Goal: Task Accomplishment & Management: Manage account settings

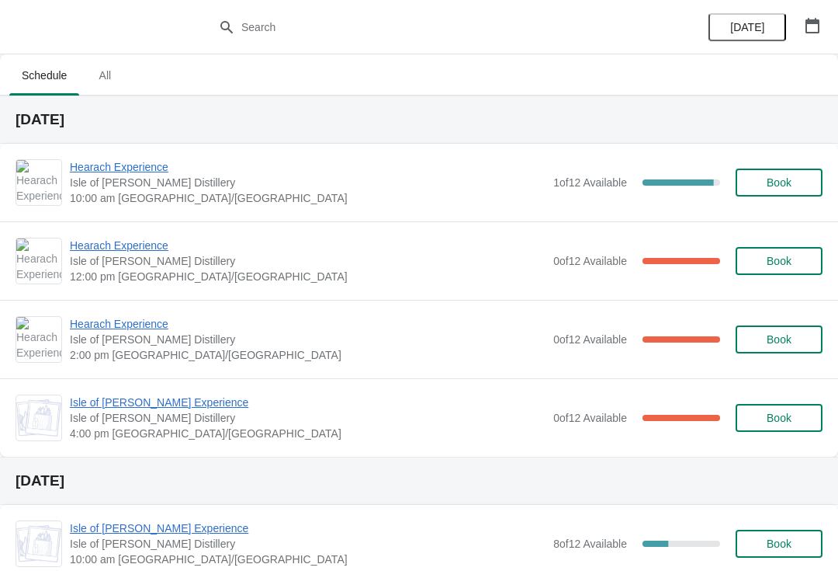
click at [158, 241] on span "Hearach Experience" at bounding box center [308, 246] width 476 height 16
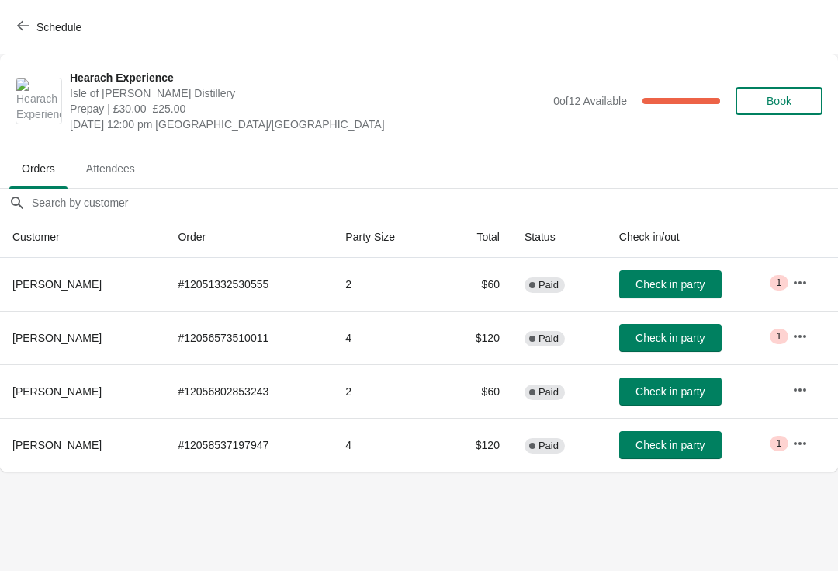
click at [24, 23] on icon "button" at bounding box center [23, 25] width 12 height 12
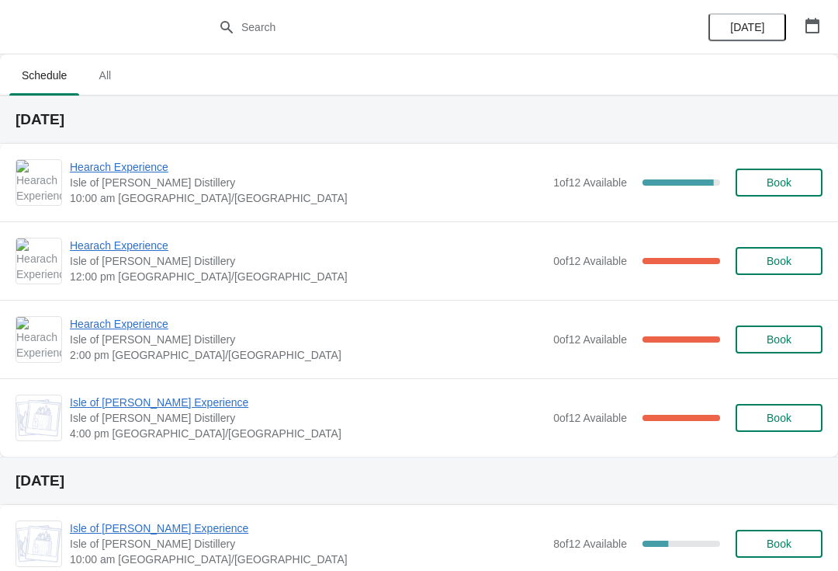
click at [155, 331] on span "Hearach Experience" at bounding box center [308, 324] width 476 height 16
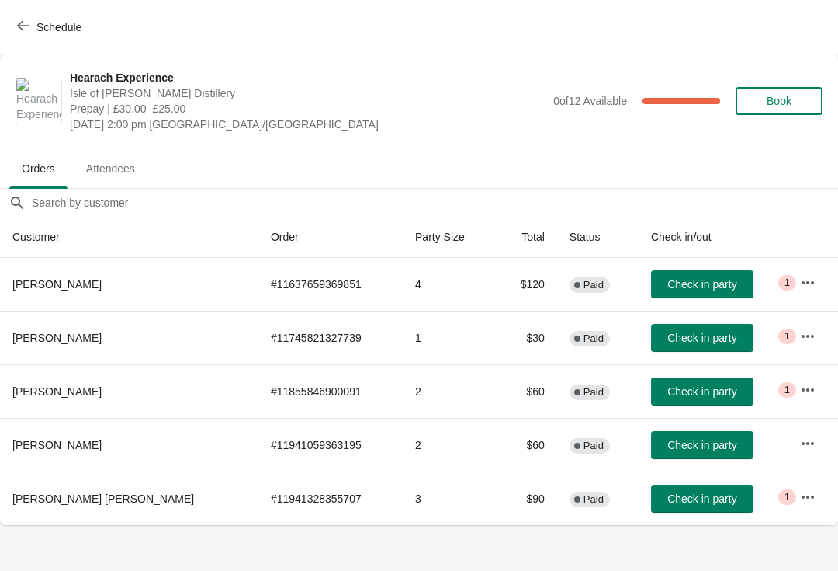
click at [25, 24] on icon "button" at bounding box center [23, 25] width 12 height 12
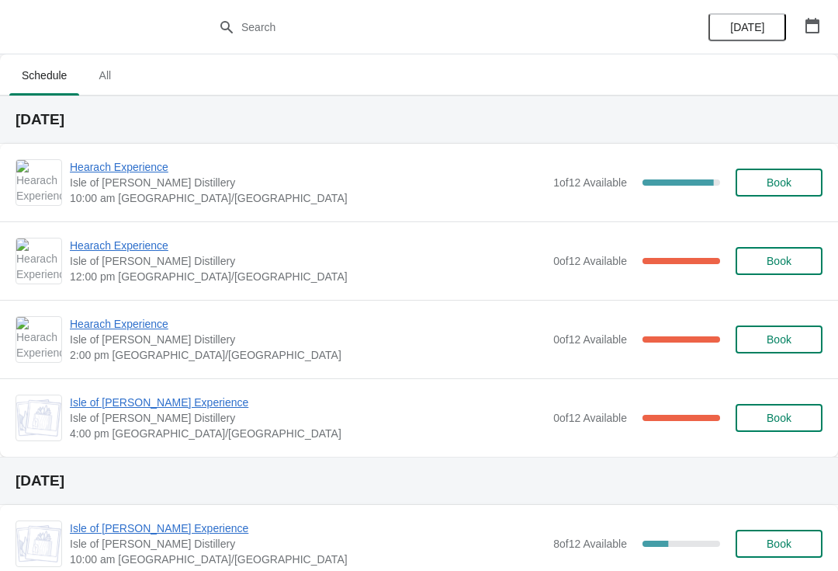
click at [143, 162] on span "Hearach Experience" at bounding box center [308, 167] width 476 height 16
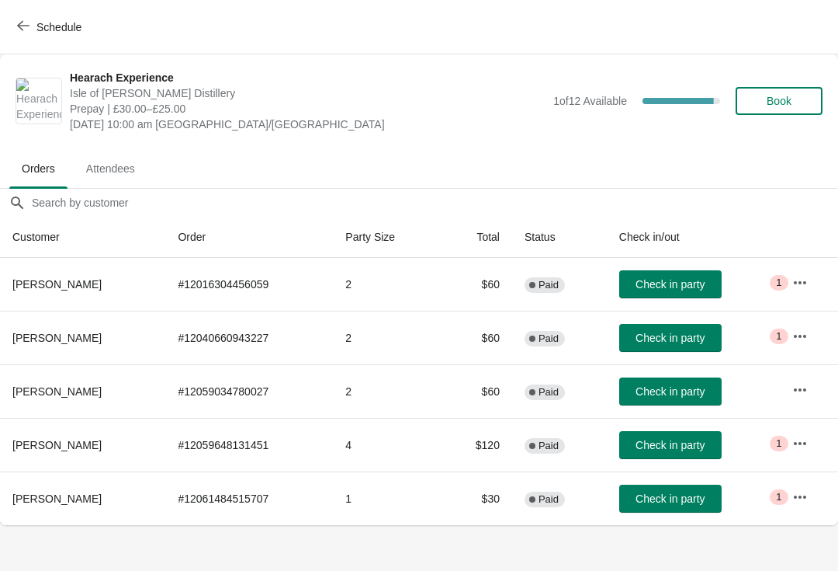
click at [680, 278] on span "Check in party" at bounding box center [670, 284] width 69 height 12
click at [678, 283] on span "Check in party" at bounding box center [670, 284] width 69 height 12
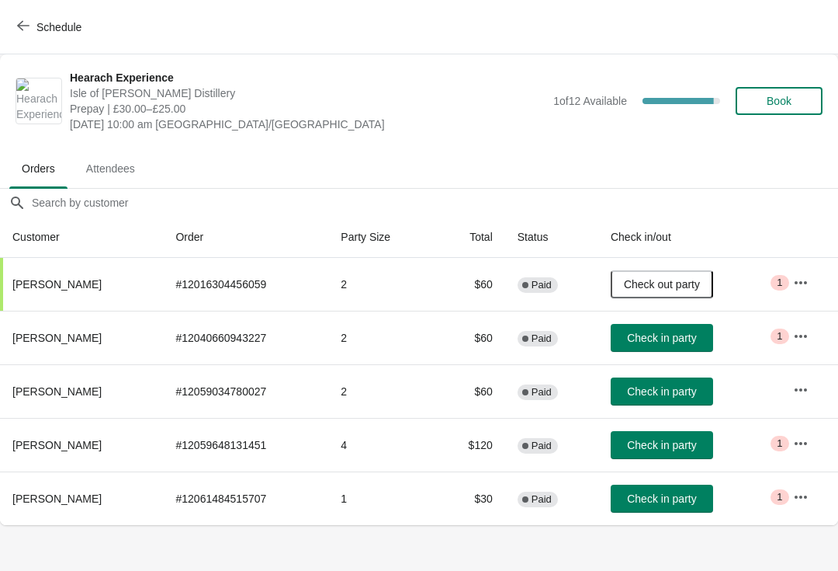
click at [676, 490] on button "Check in party" at bounding box center [662, 498] width 102 height 28
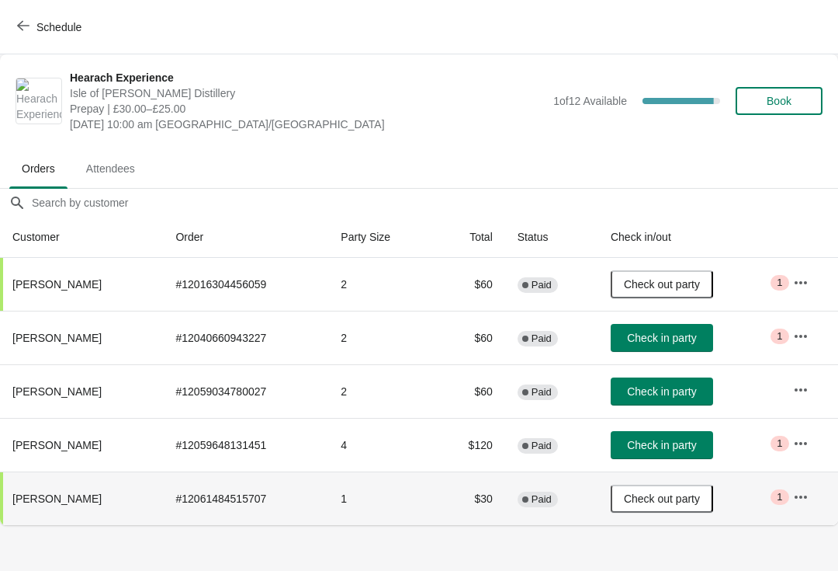
click at [668, 341] on span "Check in party" at bounding box center [661, 338] width 69 height 12
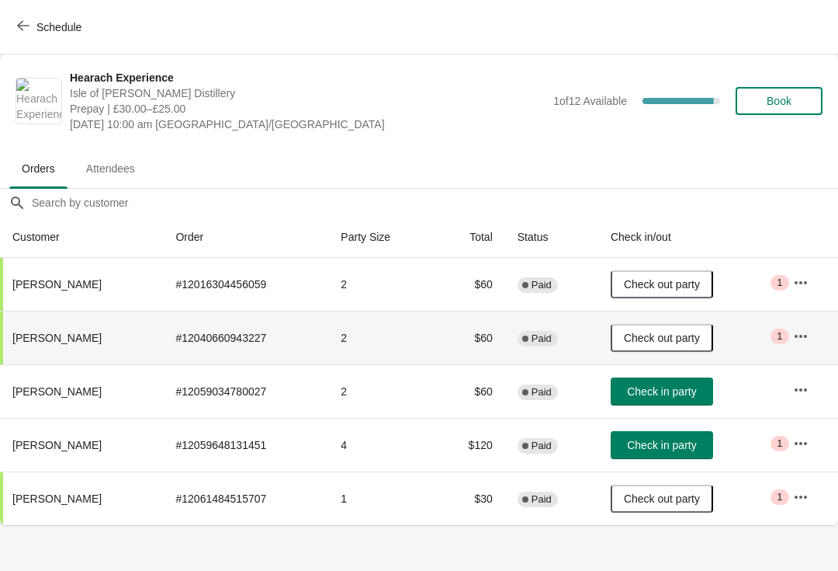
click at [696, 442] on span "Check in party" at bounding box center [661, 445] width 69 height 12
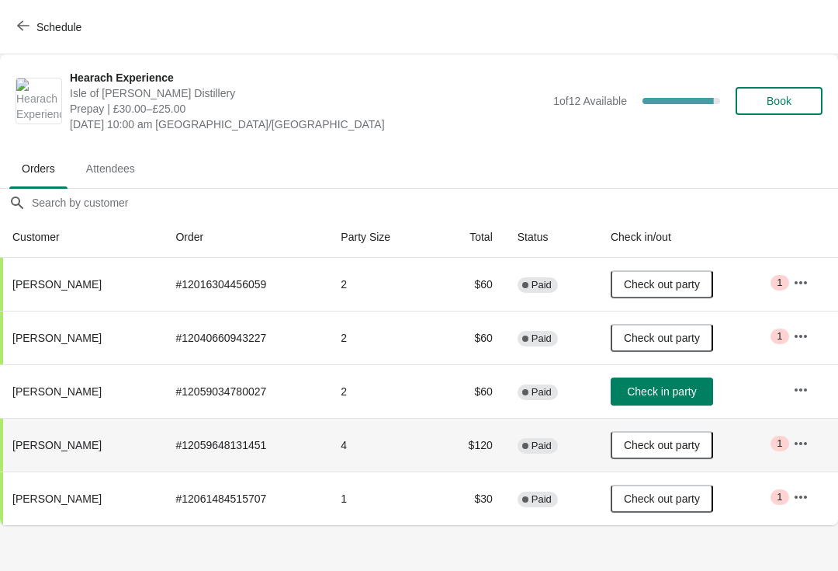
click at [670, 391] on span "Check in party" at bounding box center [661, 391] width 69 height 12
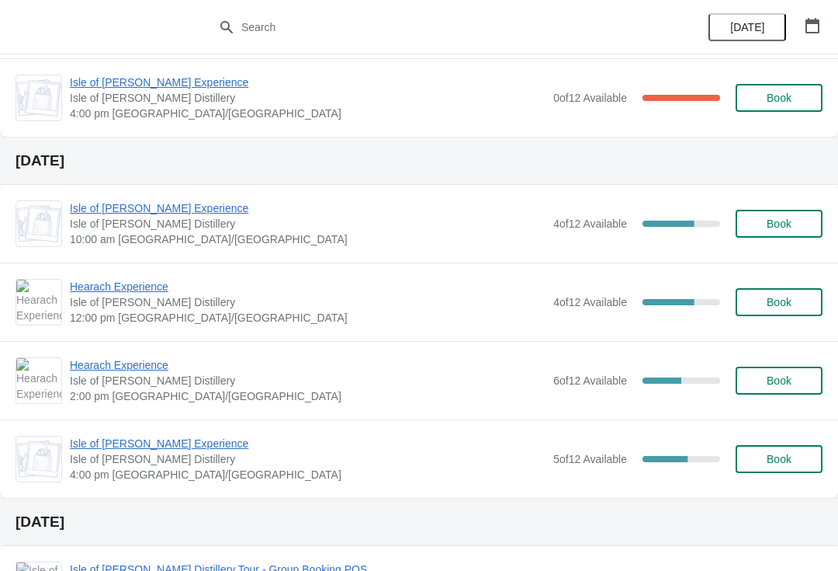
scroll to position [317, 0]
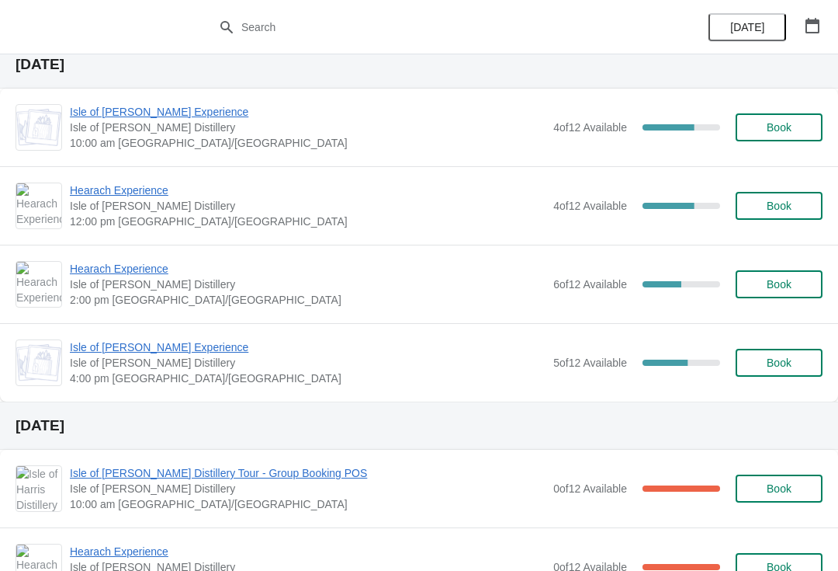
scroll to position [415, 0]
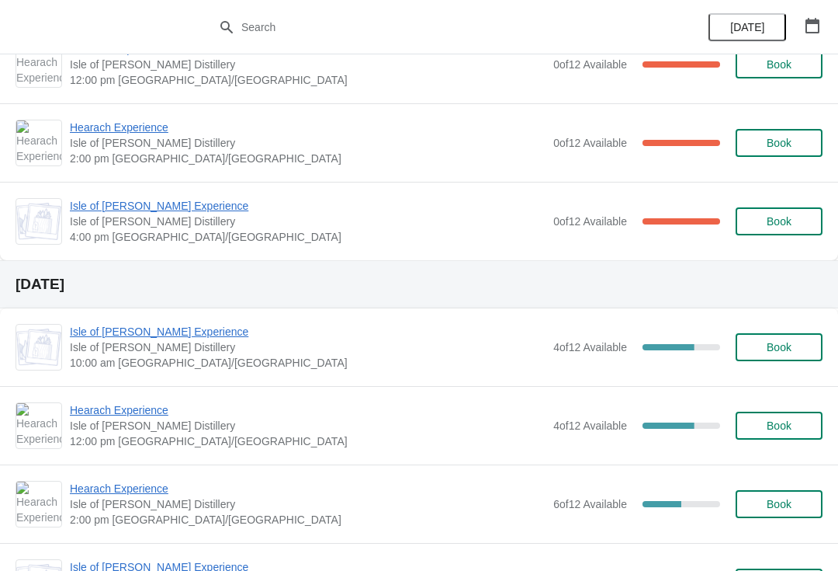
scroll to position [197, 0]
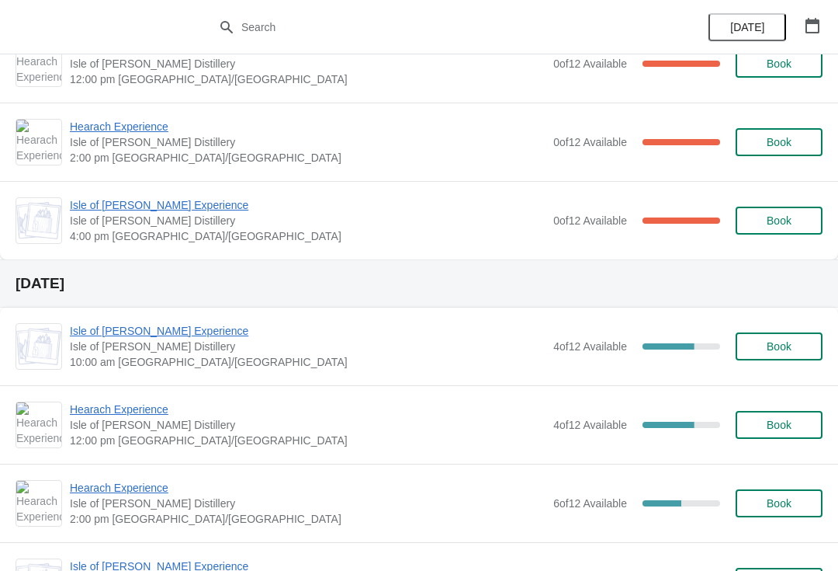
click at [192, 207] on span "Isle of [PERSON_NAME] Experience" at bounding box center [308, 205] width 476 height 16
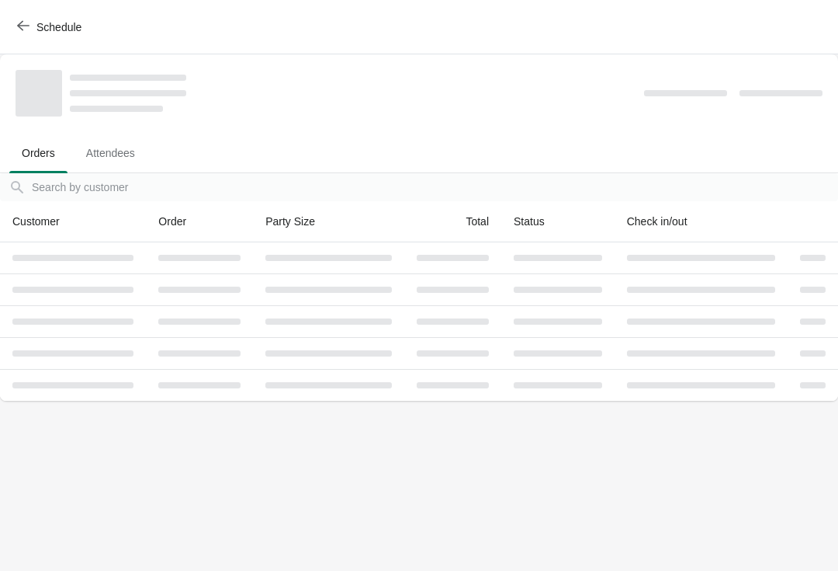
scroll to position [0, 0]
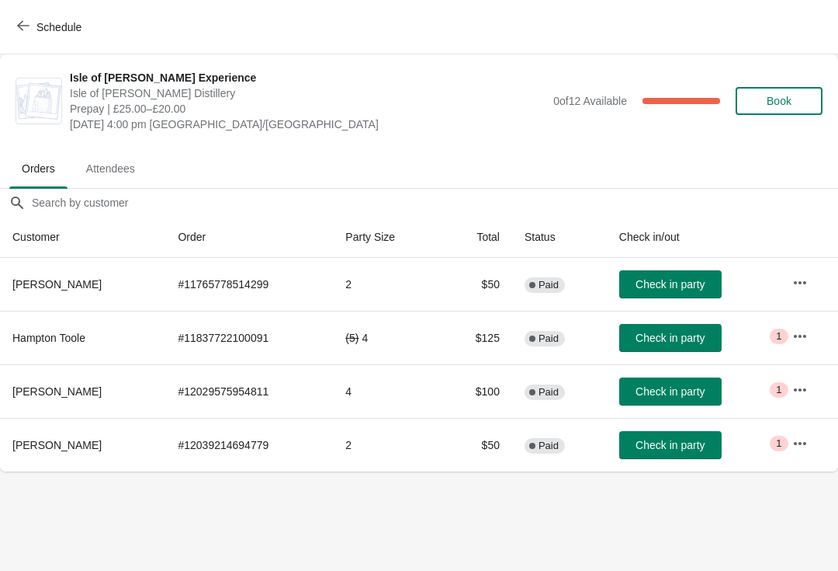
click at [807, 389] on icon "button" at bounding box center [800, 388] width 12 height 3
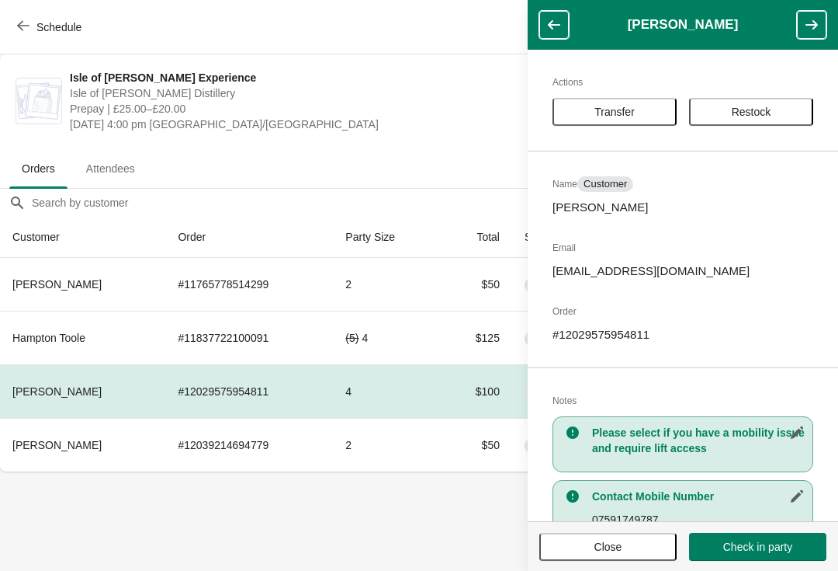
click at [630, 108] on span "Transfer" at bounding box center [615, 112] width 40 height 12
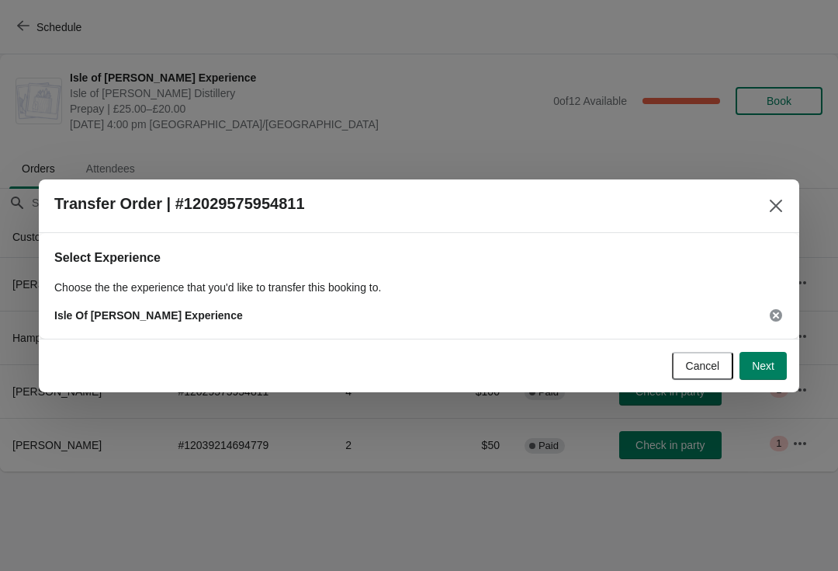
click at [784, 370] on button "Next" at bounding box center [763, 366] width 47 height 28
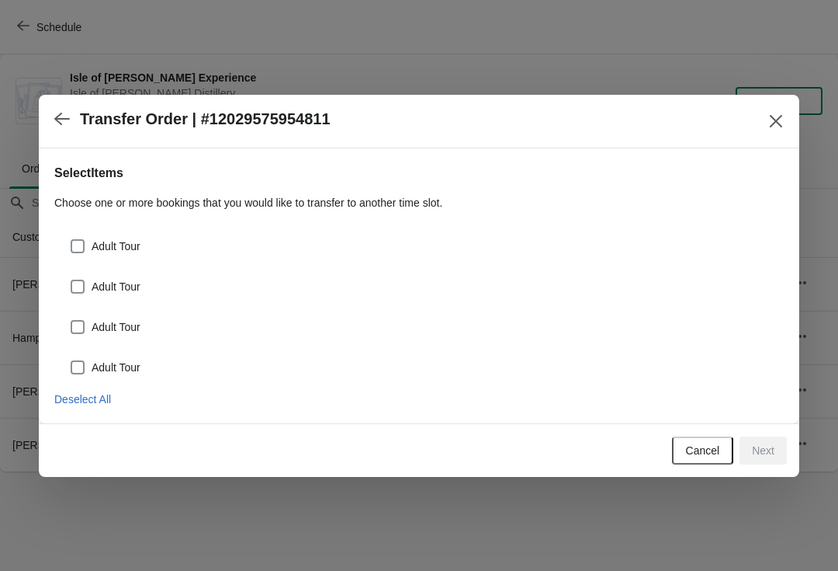
click at [72, 249] on span at bounding box center [78, 246] width 14 height 14
click at [71, 240] on input "Adult Tour" at bounding box center [71, 239] width 1 height 1
checkbox input "true"
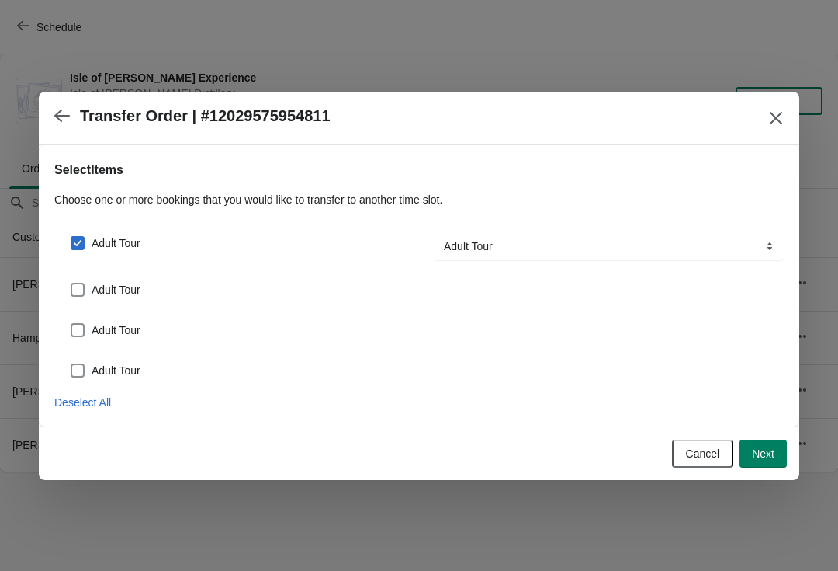
click at [84, 290] on span at bounding box center [78, 290] width 14 height 14
click at [71, 283] on input "Adult Tour" at bounding box center [71, 283] width 1 height 1
checkbox input "true"
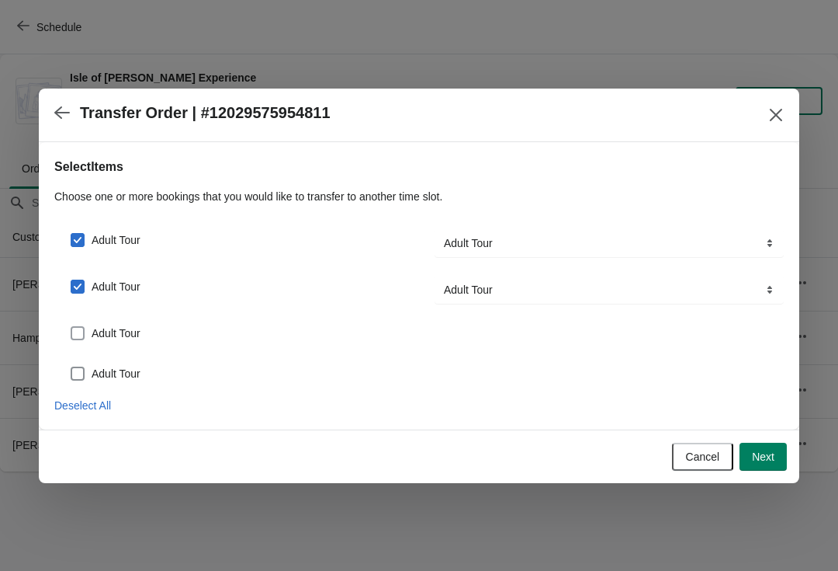
click at [131, 323] on label "Adult Tour" at bounding box center [105, 333] width 71 height 22
click at [71, 326] on input "Adult Tour" at bounding box center [71, 326] width 1 height 1
checkbox input "true"
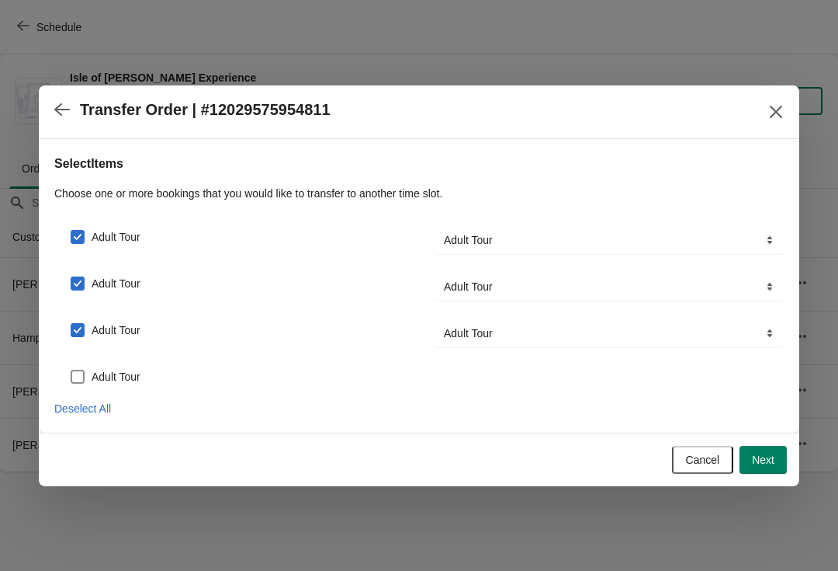
click at [130, 373] on span "Adult Tour" at bounding box center [116, 377] width 49 height 16
click at [71, 370] on input "Adult Tour" at bounding box center [71, 370] width 1 height 1
checkbox input "true"
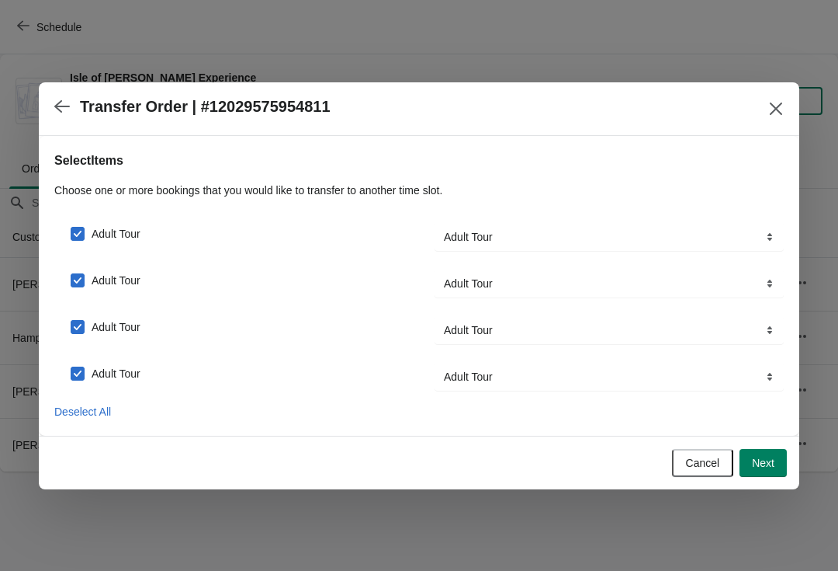
click at [774, 458] on span "Next" at bounding box center [763, 463] width 23 height 12
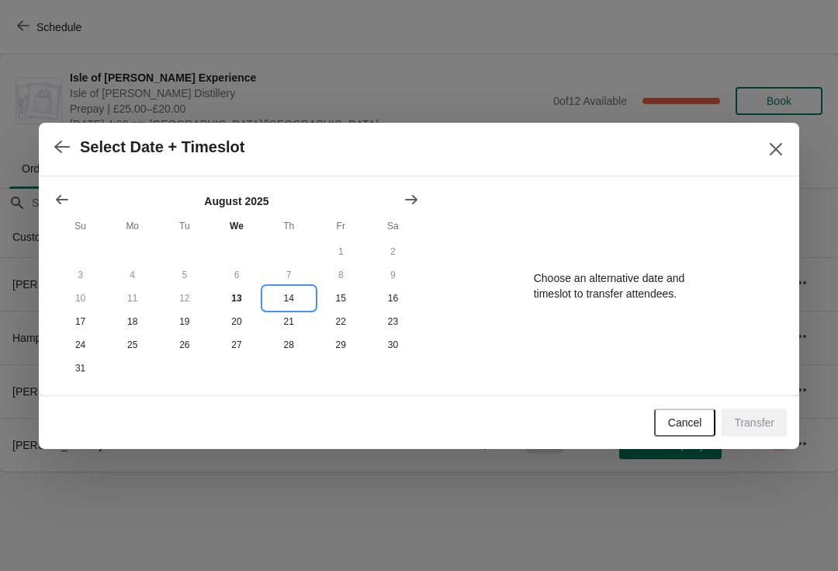
click at [292, 294] on button "14" at bounding box center [289, 297] width 52 height 23
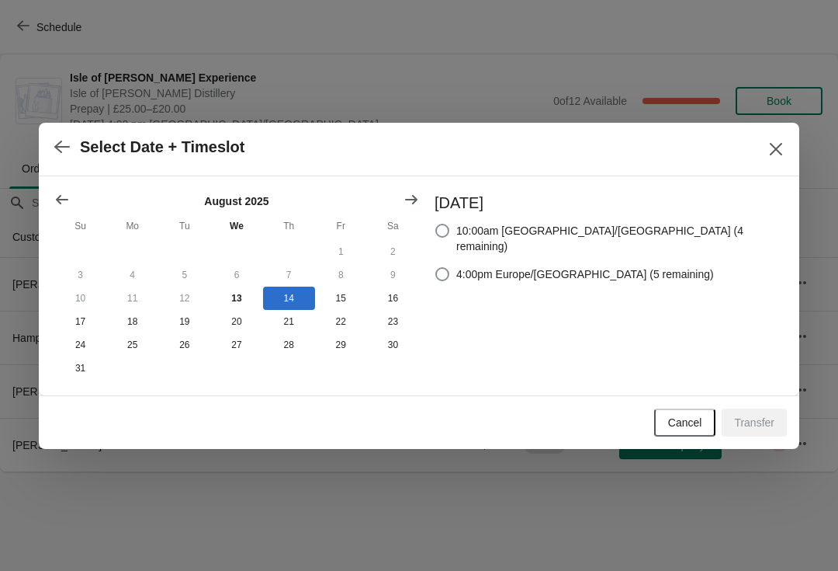
click at [623, 266] on span "4:00pm Europe/London (5 remaining)" at bounding box center [586, 274] width 258 height 16
click at [436, 267] on input "4:00pm Europe/London (5 remaining)" at bounding box center [436, 267] width 1 height 1
radio input "true"
click at [765, 429] on span "Transfer" at bounding box center [754, 422] width 40 height 12
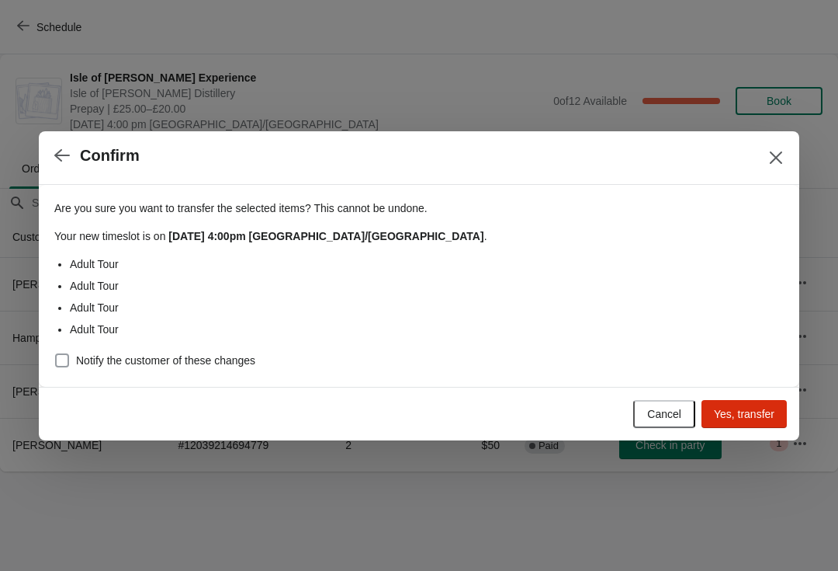
click at [179, 364] on span "Notify the customer of these changes" at bounding box center [165, 360] width 179 height 16
click at [56, 354] on input "Notify the customer of these changes" at bounding box center [55, 353] width 1 height 1
checkbox input "true"
click at [762, 410] on span "Yes, transfer" at bounding box center [744, 414] width 61 height 12
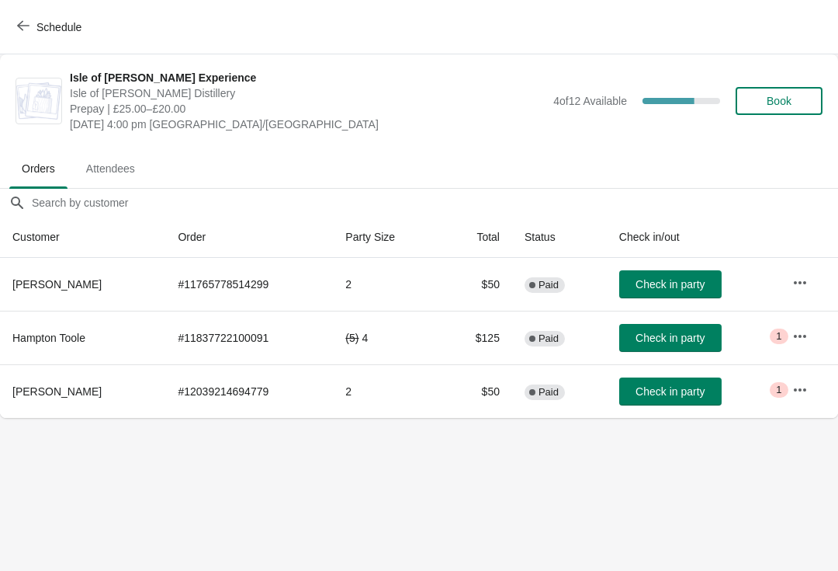
click at [44, 29] on span "Schedule" at bounding box center [58, 27] width 45 height 12
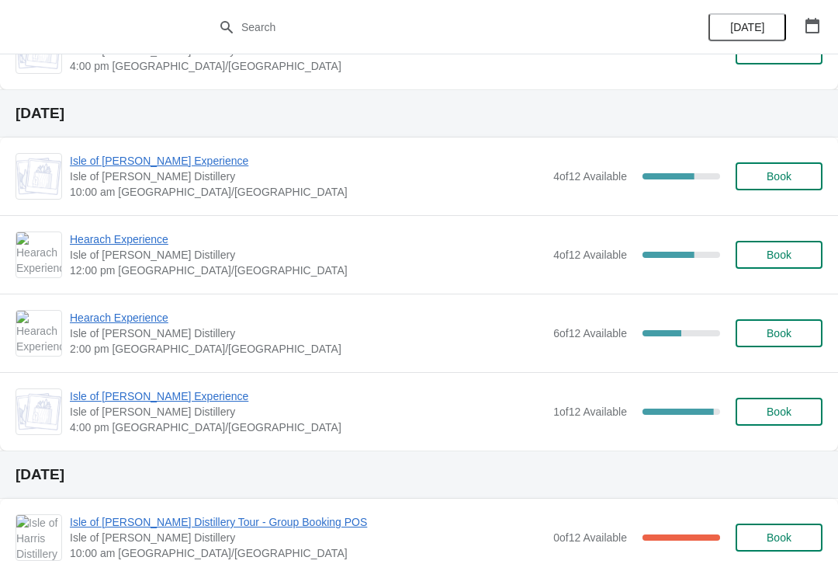
scroll to position [370, 0]
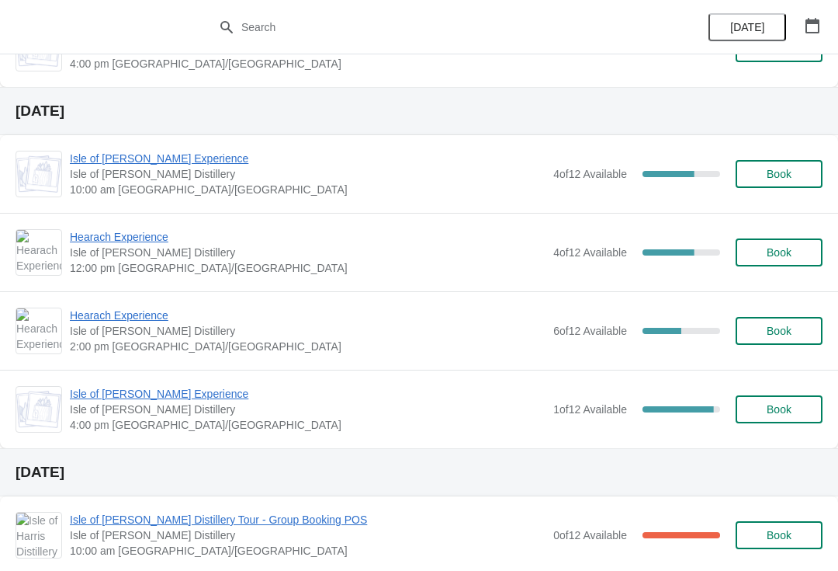
click at [189, 398] on span "Isle of [PERSON_NAME] Experience" at bounding box center [308, 394] width 476 height 16
